Goal: Complete application form

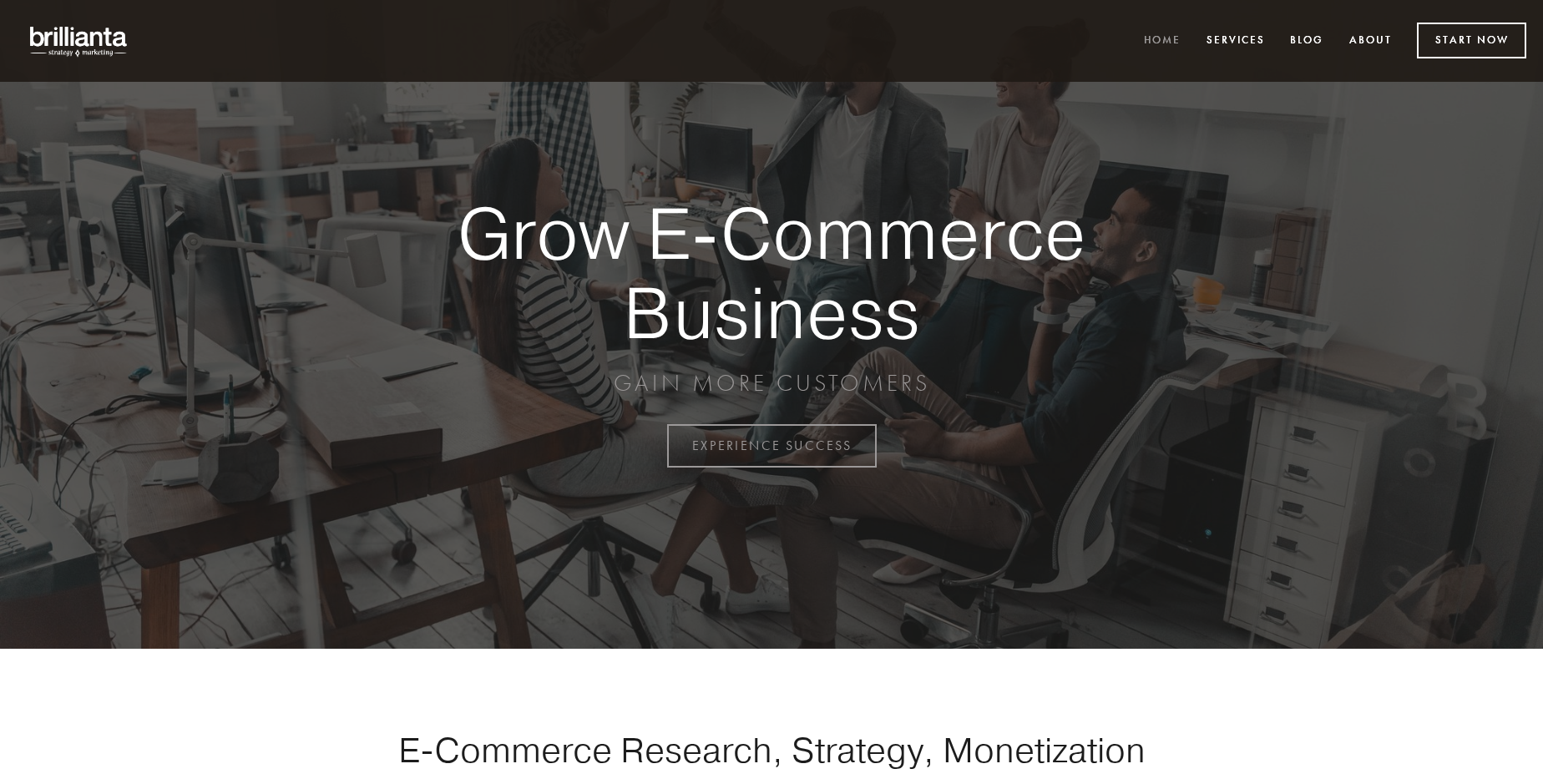
scroll to position [4375, 0]
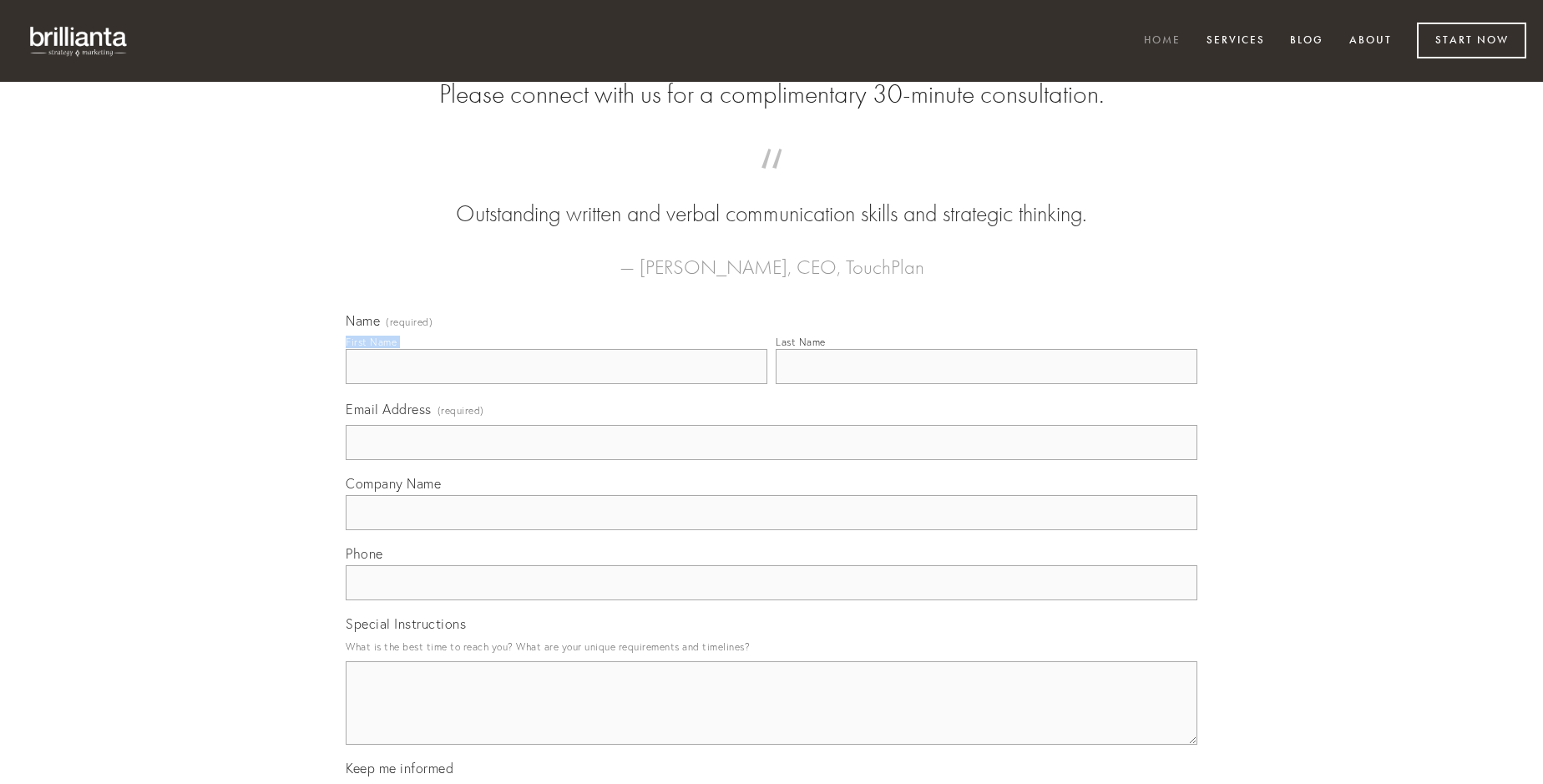
type input "[PERSON_NAME]"
click at [986, 384] on input "Last Name" at bounding box center [987, 366] width 422 height 35
type input "[PERSON_NAME]"
click at [772, 460] on input "Email Address (required)" at bounding box center [772, 442] width 852 height 35
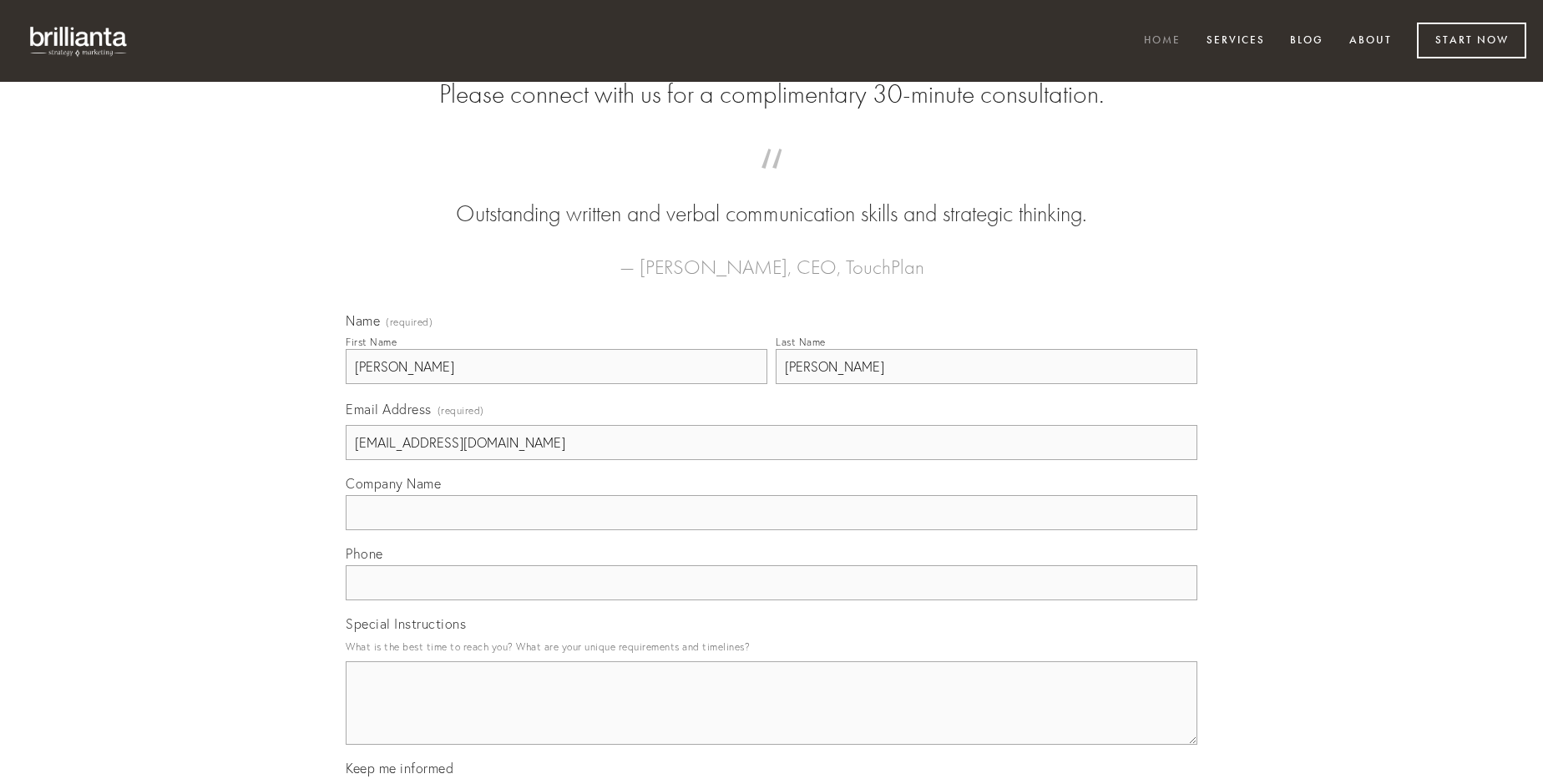
type input "[EMAIL_ADDRESS][DOMAIN_NAME]"
click at [772, 530] on input "Company Name" at bounding box center [772, 512] width 852 height 35
type input "viscus"
click at [772, 600] on input "text" at bounding box center [772, 582] width 852 height 35
click at [772, 718] on textarea "Special Instructions" at bounding box center [772, 703] width 852 height 84
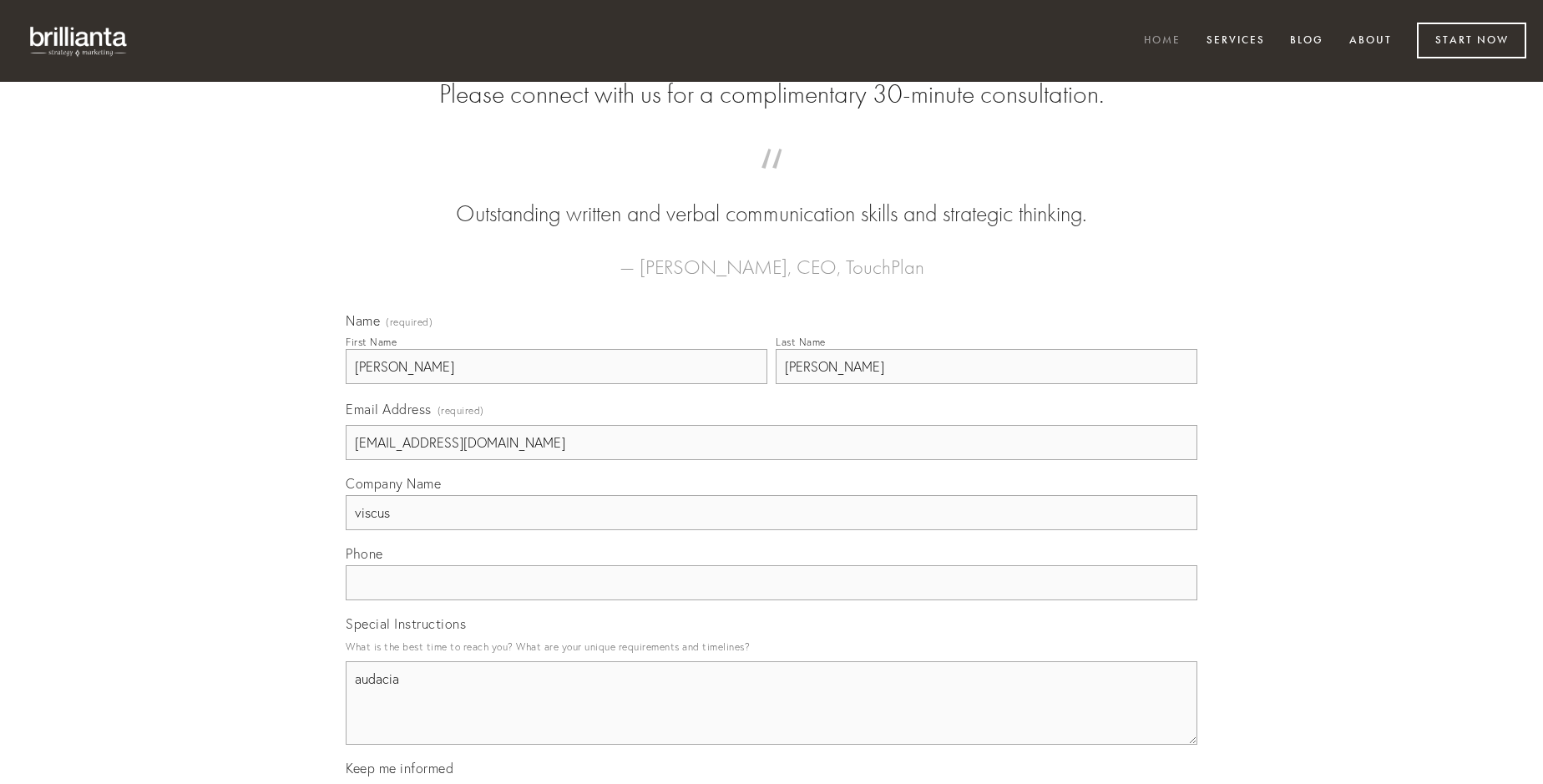
type textarea "audacia"
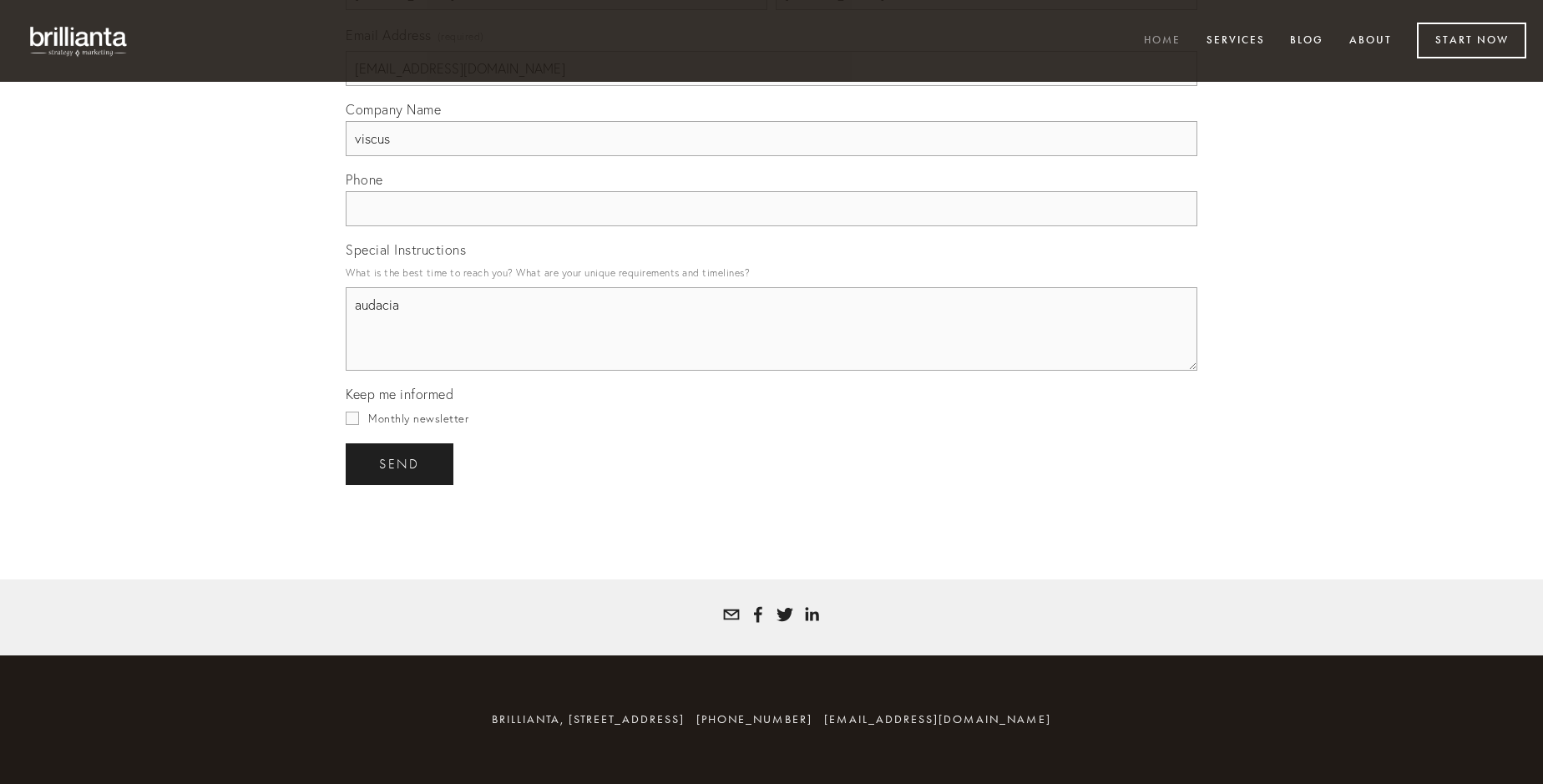
click at [401, 463] on span "send" at bounding box center [400, 465] width 41 height 15
